Goal: Task Accomplishment & Management: Use online tool/utility

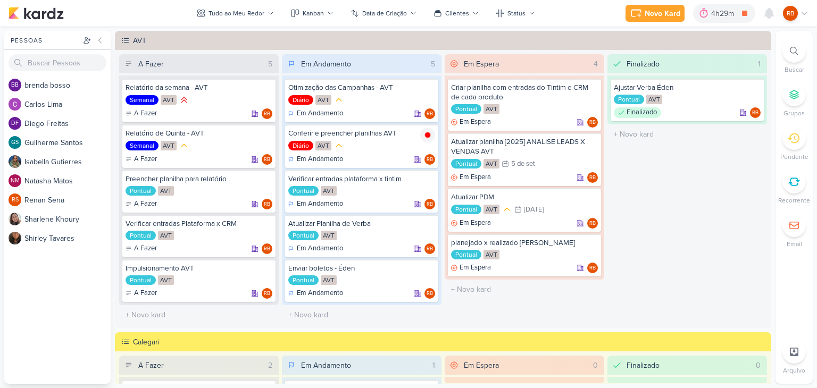
scroll to position [490, 0]
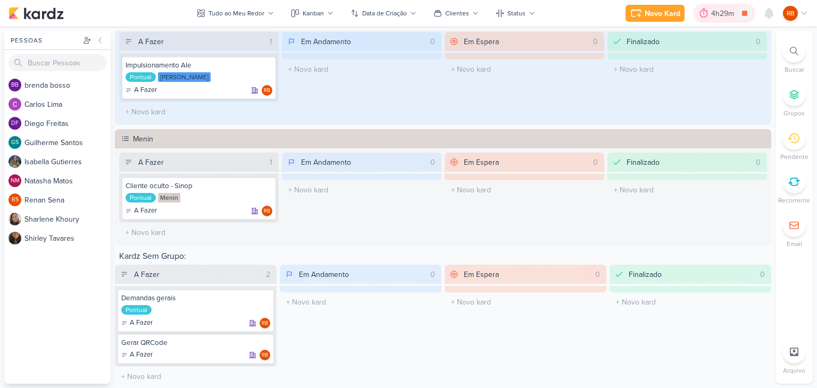
click at [712, 18] on div "4h29m" at bounding box center [724, 13] width 26 height 11
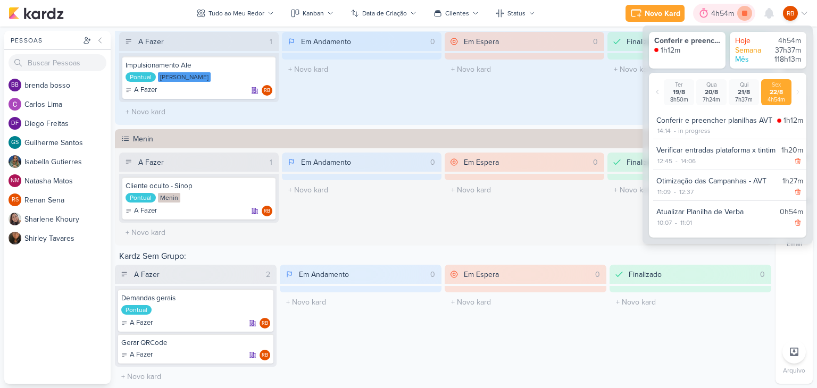
click at [740, 18] on icon at bounding box center [744, 13] width 15 height 15
click at [552, 116] on div "Em Espera 0 O título do kard deve ter menos que 100 caracteres" at bounding box center [523, 77] width 159 height 90
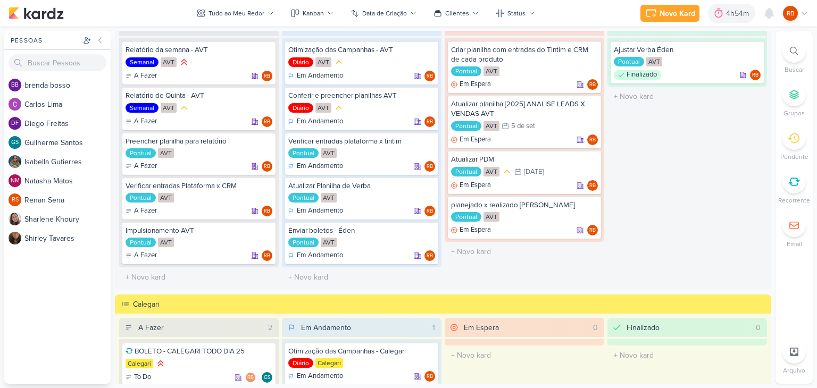
scroll to position [12, 0]
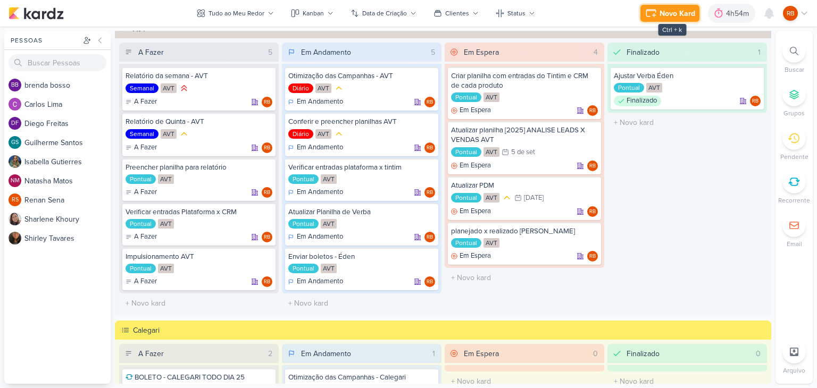
click at [665, 14] on div "Novo Kard" at bounding box center [677, 13] width 36 height 11
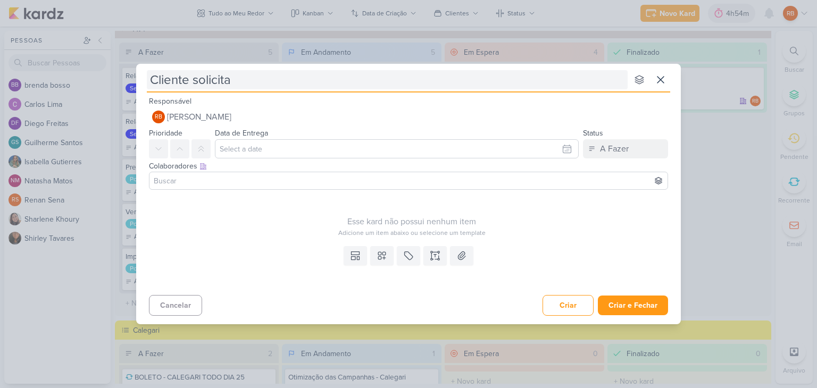
type input "Cliente solicita o"
type input "Cliente solicita o P"
type input "Cliente solicita o PDM"
type input "Cliente solicita o PDM de"
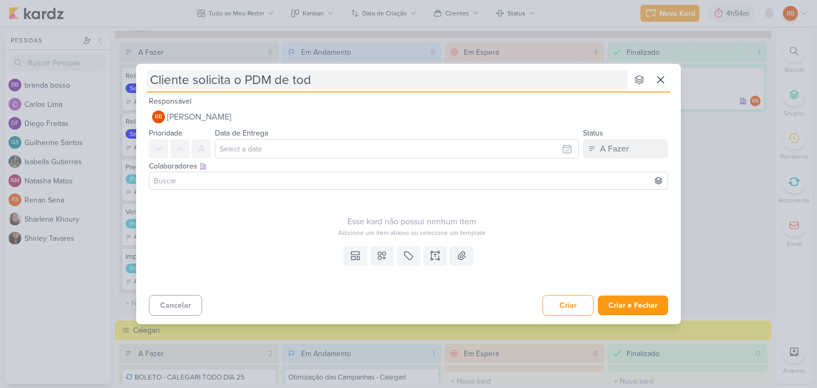
type input "Cliente solicita o PDM de todo"
type input "Cliente solicita o PDM de todos o"
type input "Cliente solicita o PDM de todos os"
type input "Cliente solicita o PDM de todos os P"
type input "Cliente solicita o PDM de todos os pr"
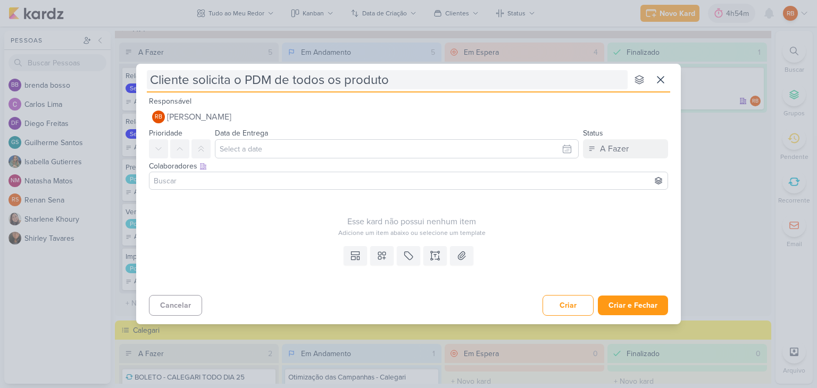
type input "Cliente solicita o PDM de todos os produtos"
type input "Cliente solicita o PDM de todos os produtos -"
type input "Cliente solicita o PDM de todos os produtos - A"
type input "Cliente solicita o PDM de todos os produtos - AV"
type input "Cliente solicita o PDM de todos os produtos - AVT"
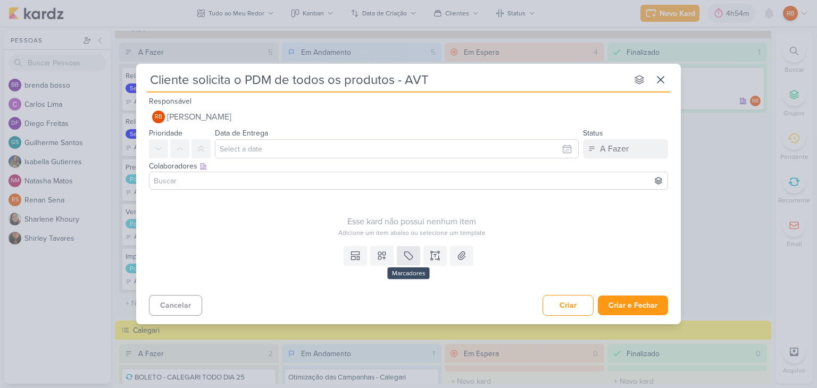
type input "Cliente solicita o PDM de todos os produtos - AVT"
click at [408, 260] on icon at bounding box center [408, 255] width 11 height 11
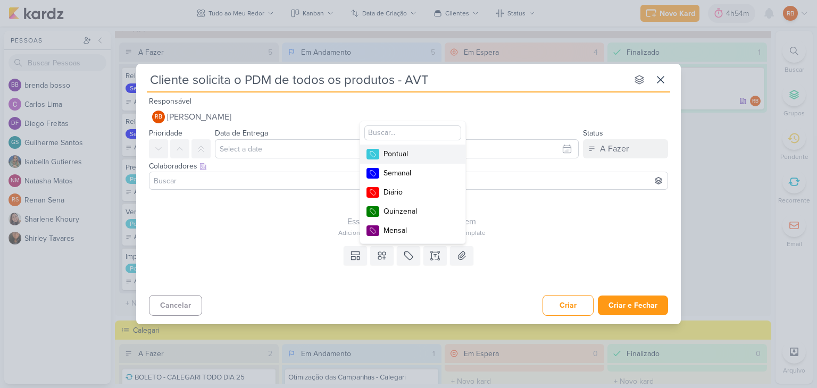
click at [417, 156] on div "Pontual" at bounding box center [417, 153] width 69 height 11
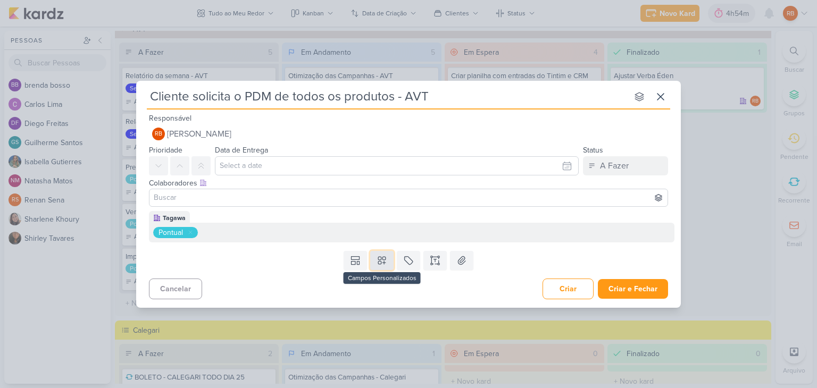
click at [381, 257] on icon at bounding box center [381, 260] width 7 height 7
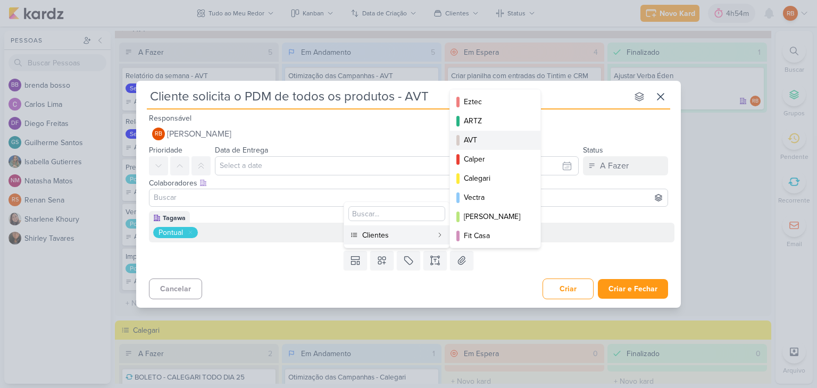
click at [479, 134] on div "AVT" at bounding box center [496, 139] width 64 height 11
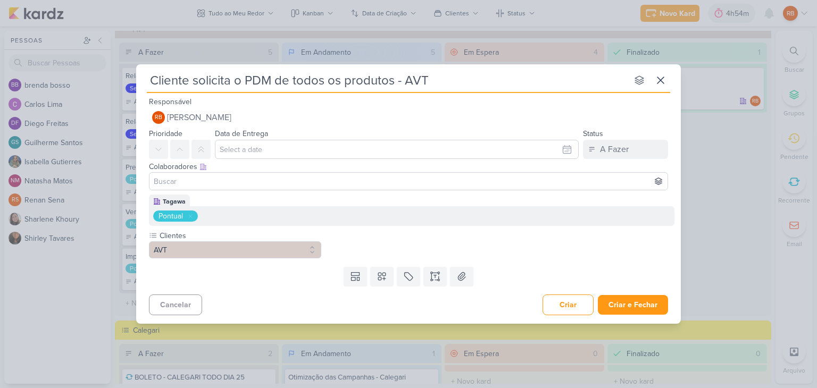
click at [643, 288] on div "Templates Campos Personalizados Clientes Eztec ARTZ AVT Calper MIP" at bounding box center [408, 277] width 544 height 28
click at [644, 306] on button "Criar e Fechar" at bounding box center [633, 305] width 70 height 20
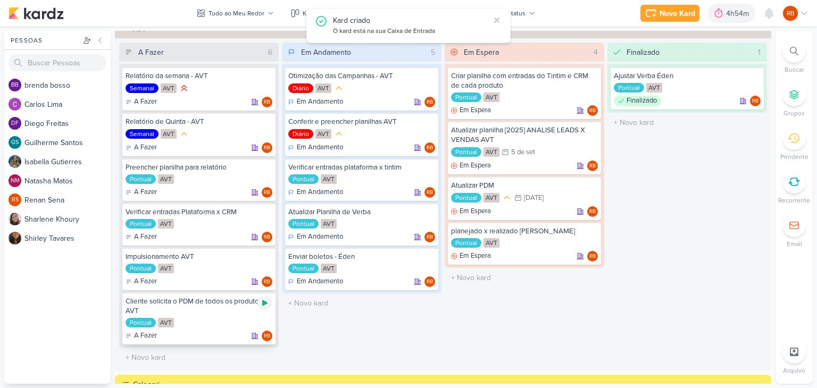
click at [265, 303] on icon at bounding box center [264, 303] width 9 height 9
click at [720, 13] on div "4h54m" at bounding box center [724, 13] width 26 height 11
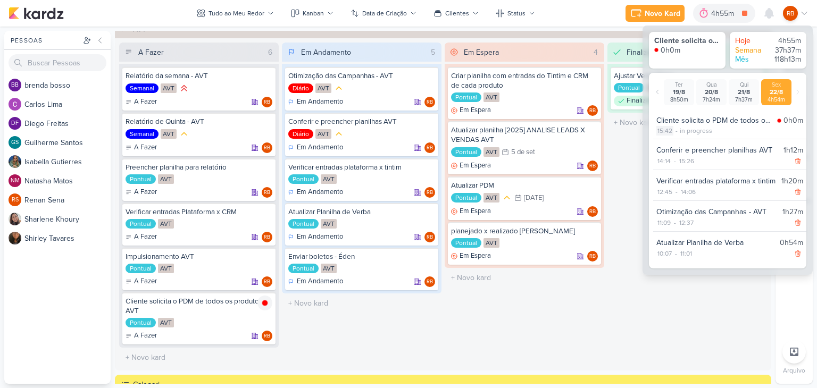
click at [670, 131] on div "15:42" at bounding box center [664, 131] width 17 height 10
select select "15"
click at [682, 143] on select "00 01 02 03 04 05 06 07 08 09 10 11 12 13 14 15 16 17 18 19 20 21 22 23 24 25 2…" at bounding box center [682, 144] width 15 height 13
click at [675, 138] on select "00 01 02 03 04 05 06 07 08 09 10 11 12 13 14 15 16 17 18 19 20 21 22 23 24 25 2…" at bounding box center [682, 144] width 15 height 13
click at [680, 143] on select "00 01 02 03 04 05 06 07 08 09 10 11 12 13 14 15 16 17 18 19 20 21 22 23 24 25 2…" at bounding box center [682, 144] width 15 height 13
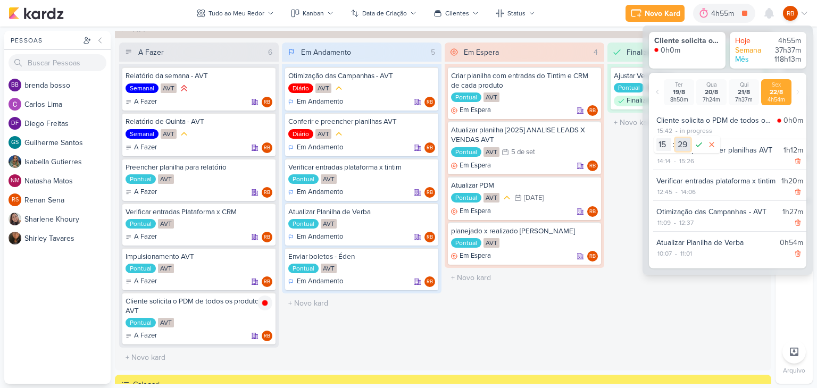
select select "34"
click at [675, 138] on select "00 01 02 03 04 05 06 07 08 09 10 11 12 13 14 15 16 17 18 19 20 21 22 23 24 25 2…" at bounding box center [682, 144] width 15 height 13
click at [699, 142] on icon at bounding box center [698, 144] width 13 height 13
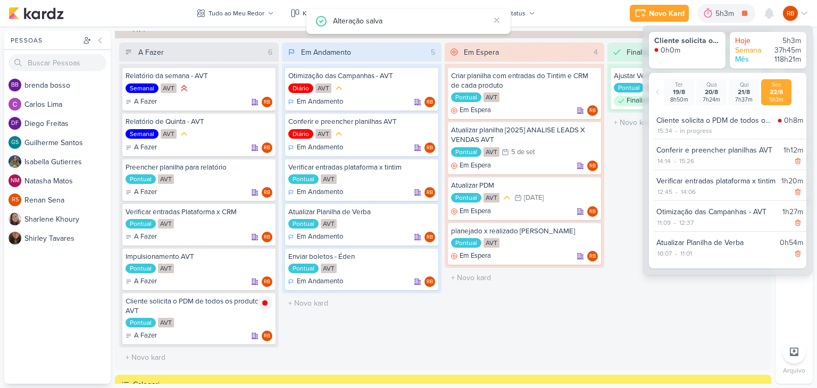
click at [672, 321] on div "Finalizado 1 Ajustar Verba Éden Pontual AVT Finalizado RB" at bounding box center [686, 205] width 159 height 325
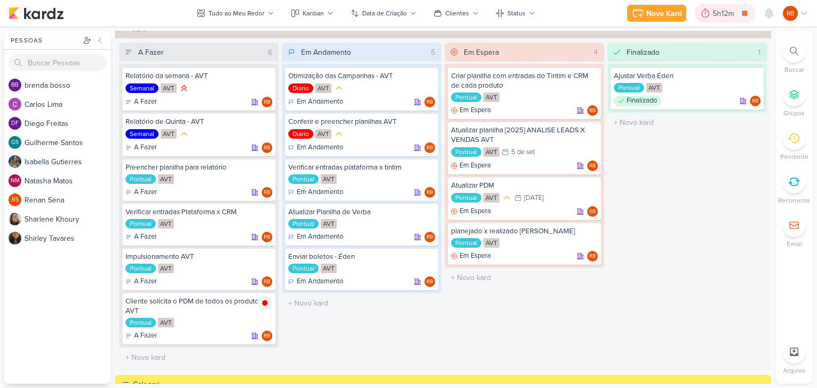
click at [723, 15] on div "5h12m" at bounding box center [724, 13] width 24 height 11
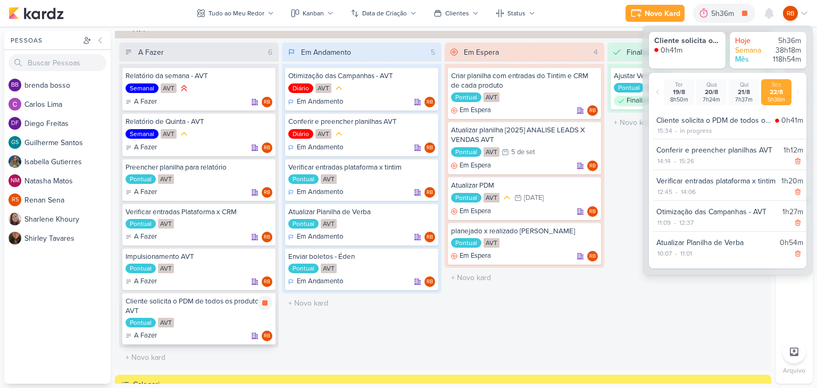
click at [228, 319] on div "Pontual AVT" at bounding box center [198, 323] width 147 height 11
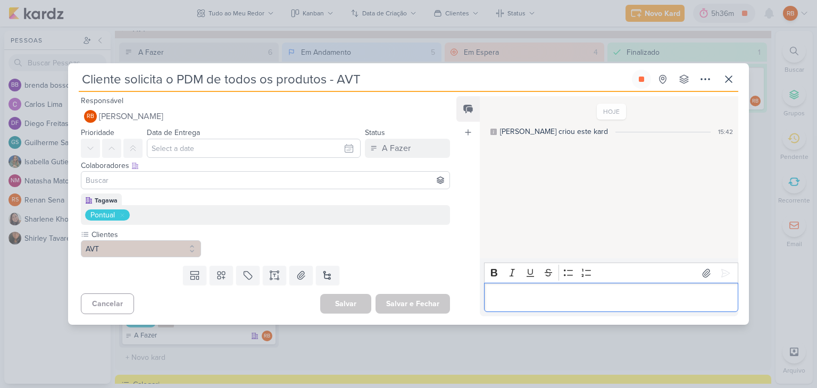
click at [602, 290] on div "Editor editing area: main" at bounding box center [611, 297] width 254 height 29
click at [649, 77] on button at bounding box center [641, 79] width 19 height 19
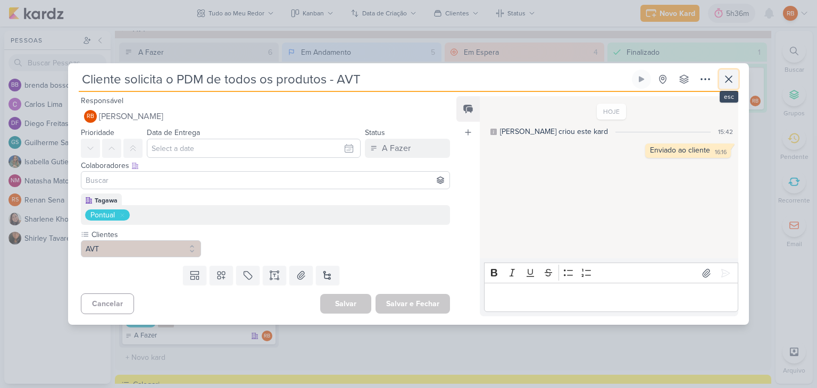
click at [727, 80] on icon at bounding box center [728, 79] width 6 height 6
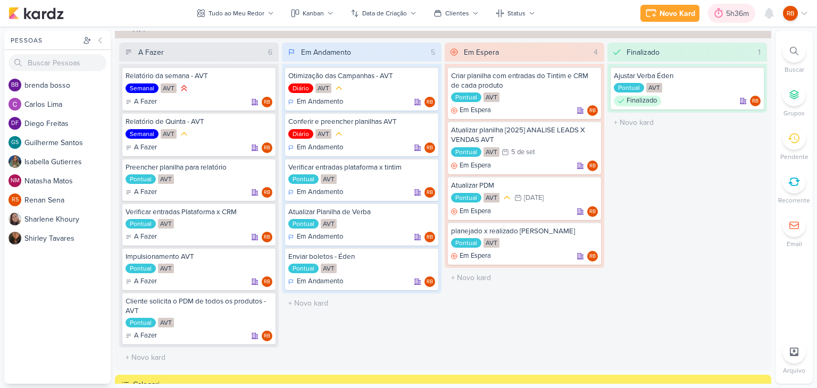
click at [727, 13] on div "5h36m" at bounding box center [739, 13] width 26 height 11
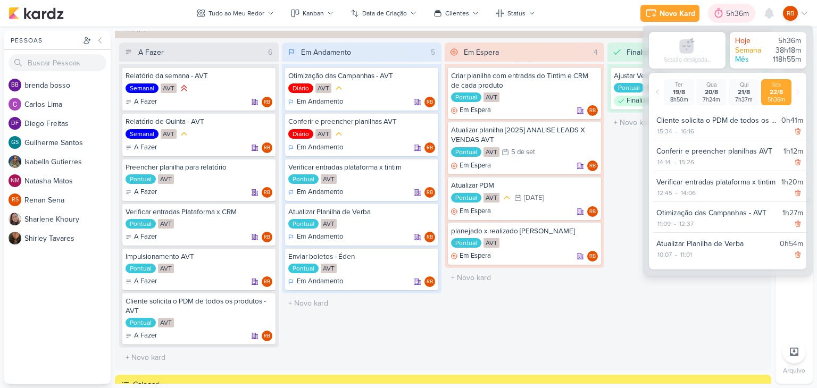
click at [728, 13] on div "5h36m" at bounding box center [739, 13] width 26 height 11
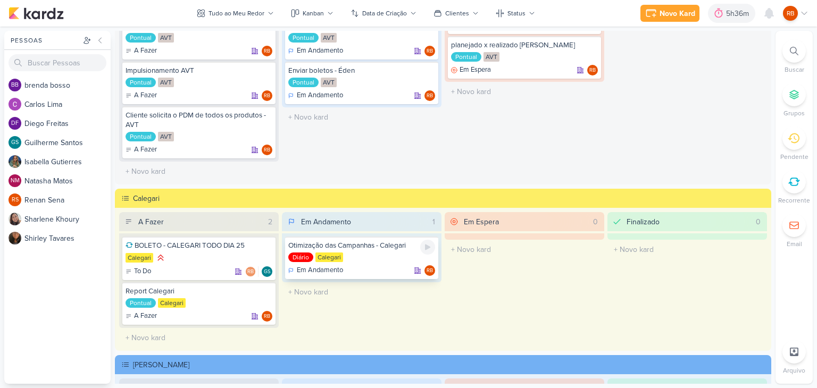
scroll to position [224, 0]
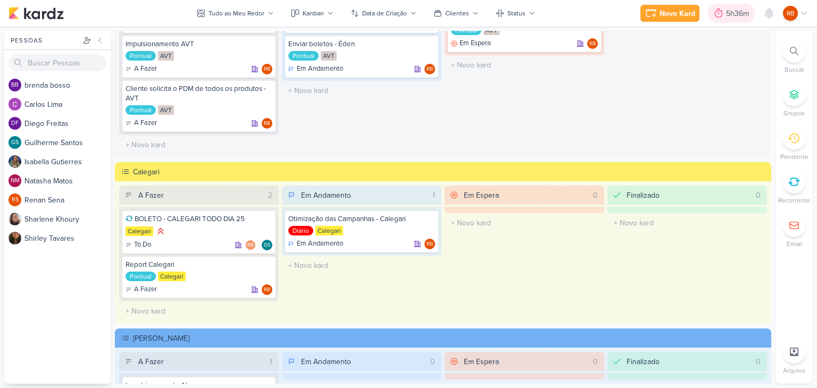
click at [727, 13] on div "5h36m" at bounding box center [739, 13] width 26 height 11
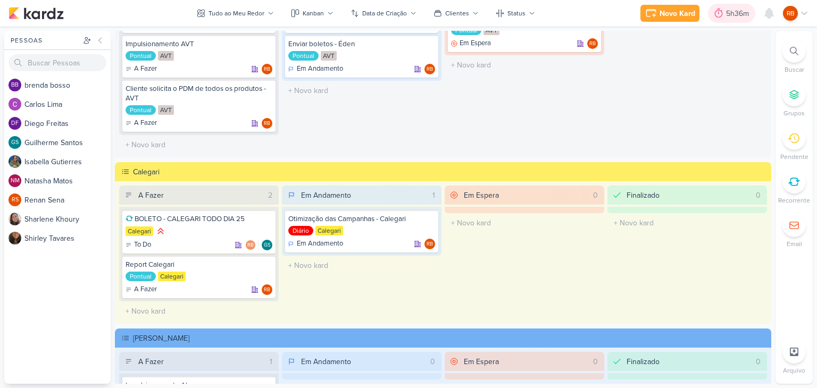
click at [740, 14] on div "5h36m" at bounding box center [739, 13] width 26 height 11
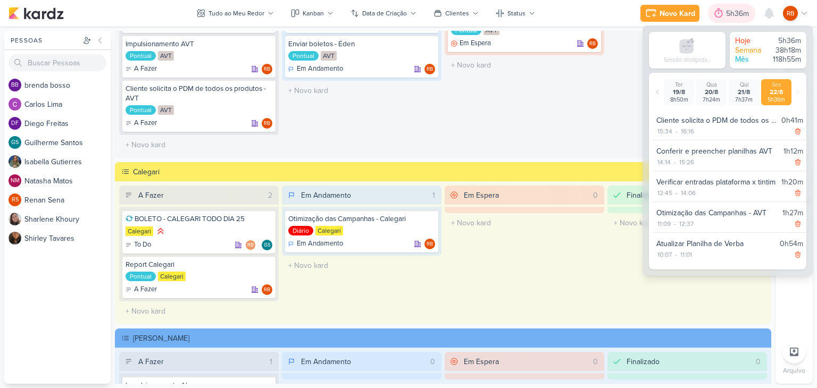
click at [740, 14] on div "5h36m" at bounding box center [739, 13] width 26 height 11
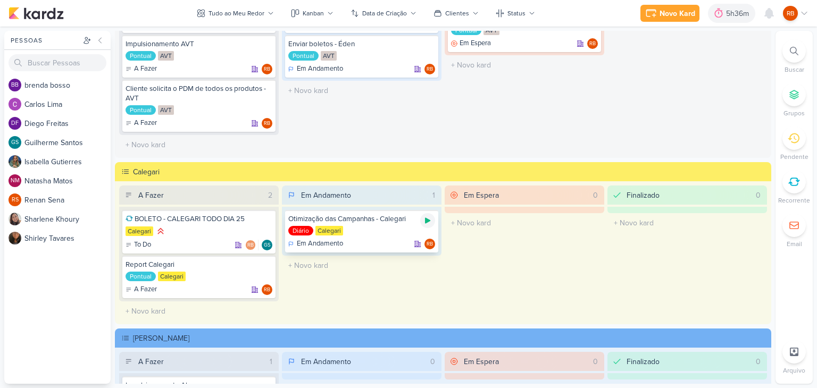
click at [426, 218] on icon at bounding box center [427, 221] width 5 height 6
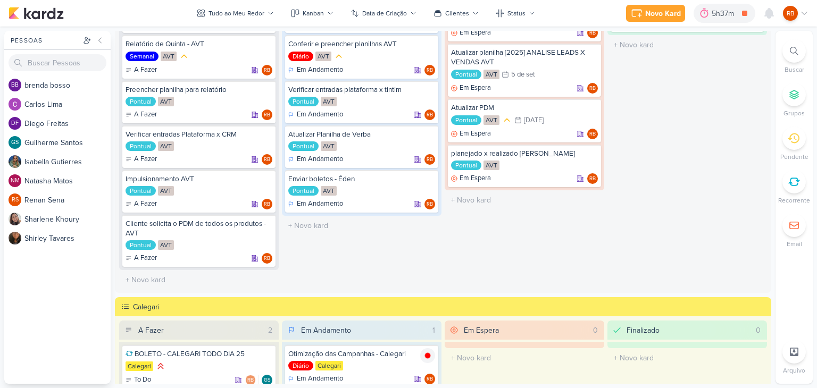
scroll to position [0, 0]
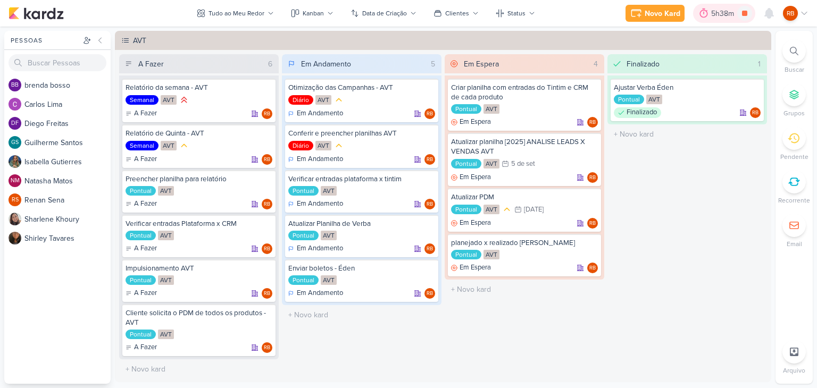
click at [714, 13] on div "5h38m" at bounding box center [724, 13] width 26 height 11
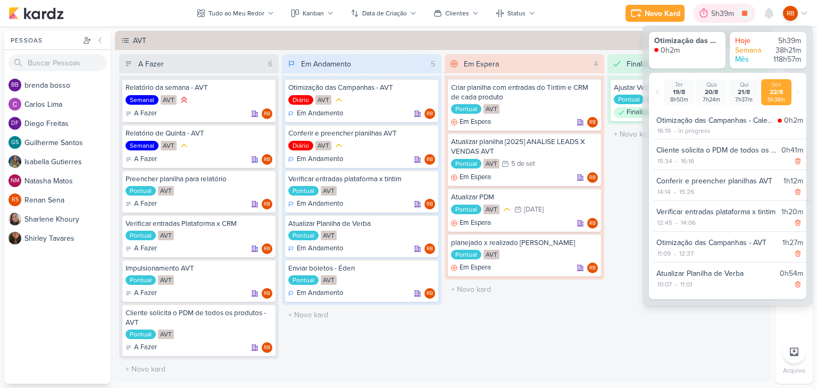
click at [714, 13] on div "5h39m" at bounding box center [724, 13] width 26 height 11
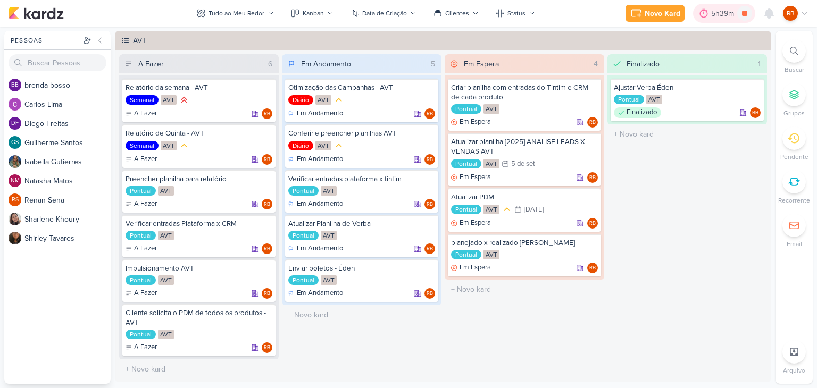
click at [714, 13] on div "5h39m" at bounding box center [724, 13] width 26 height 11
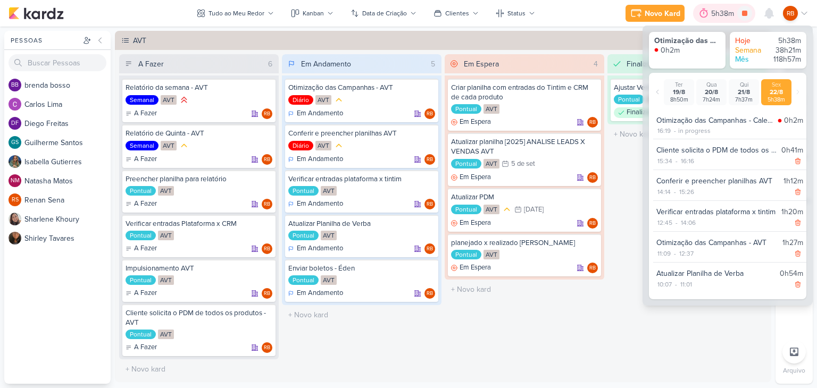
click at [714, 13] on div "5h38m" at bounding box center [724, 13] width 26 height 11
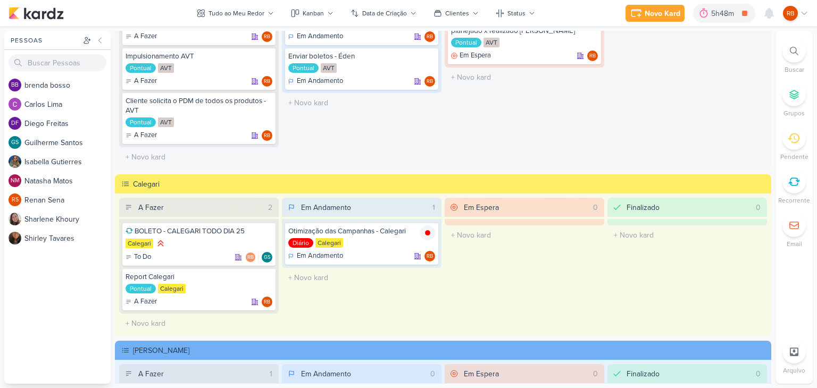
scroll to position [213, 0]
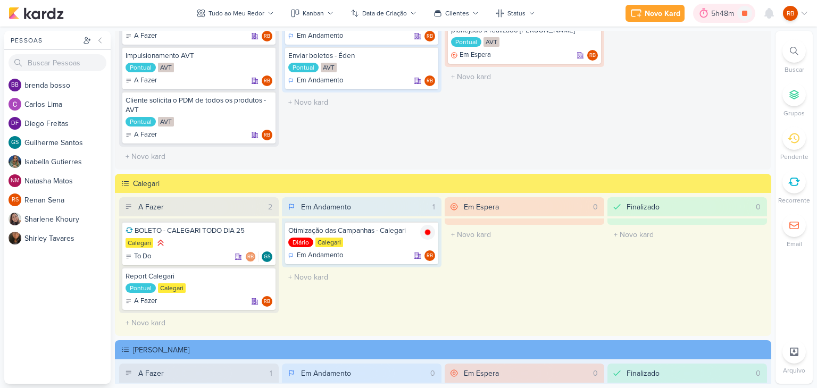
click at [724, 15] on div "5h48m" at bounding box center [724, 13] width 26 height 11
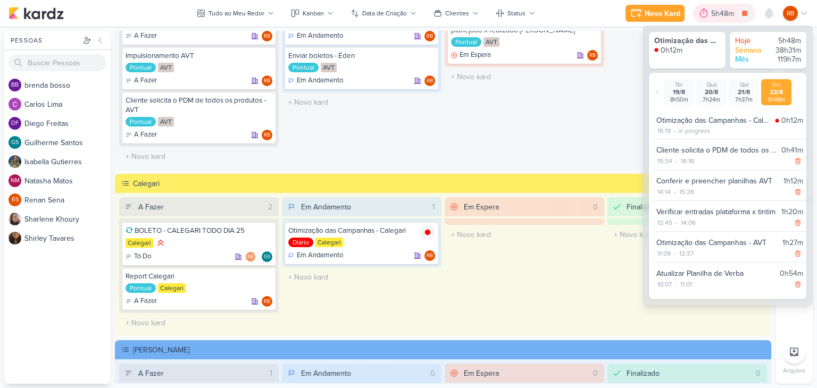
click at [724, 15] on div "5h48m" at bounding box center [724, 13] width 26 height 11
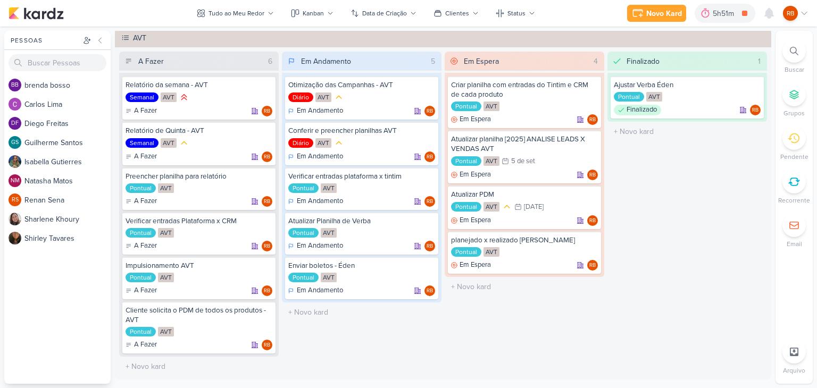
scroll to position [0, 0]
